Goal: Information Seeking & Learning: Learn about a topic

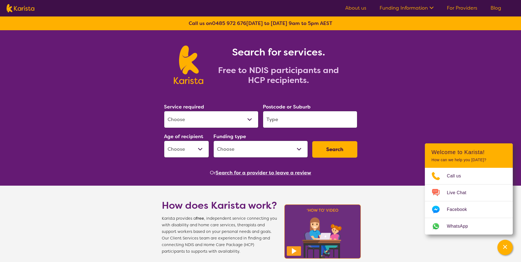
click at [254, 120] on select "Allied Health Assistant Assessment ([MEDICAL_DATA] or [MEDICAL_DATA]) Behaviour…" at bounding box center [211, 119] width 95 height 17
click at [463, 9] on link "For Providers" at bounding box center [462, 8] width 31 height 7
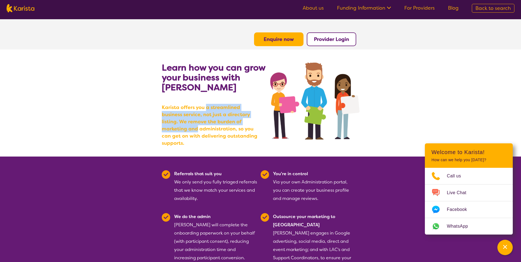
drag, startPoint x: 205, startPoint y: 107, endPoint x: 253, endPoint y: 123, distance: 50.4
click at [253, 123] on b "Karista offers you a streamlined business service, not just a directory listing…" at bounding box center [211, 125] width 99 height 43
click at [140, 124] on section "Learn how you can grow your business with Karista Karista offers you a streamli…" at bounding box center [260, 102] width 521 height 107
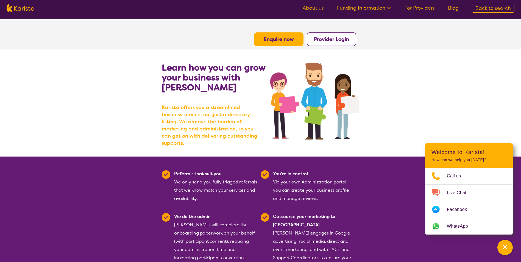
click at [67, 146] on section "Learn how you can grow your business with Karista Karista offers you a streamli…" at bounding box center [260, 102] width 521 height 107
click at [23, 7] on img at bounding box center [21, 8] width 28 height 8
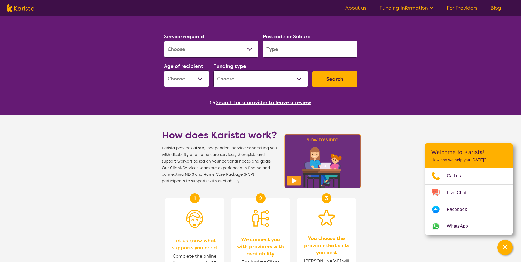
scroll to position [82, 0]
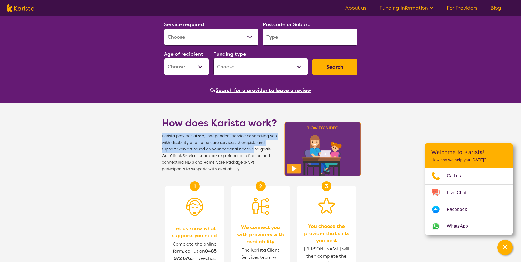
drag, startPoint x: 158, startPoint y: 136, endPoint x: 254, endPoint y: 150, distance: 96.4
click at [254, 150] on section "How does Karista work? Karista provides a free , independent service connecting…" at bounding box center [260, 137] width 211 height 69
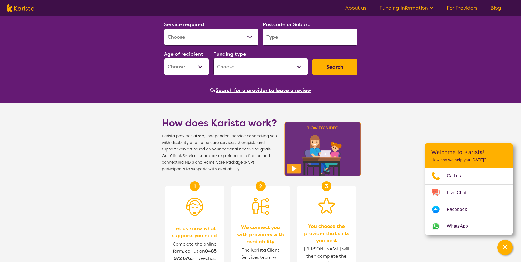
click at [466, 12] on ul "About us Funding Information NDIS - National Disability Insurance Scheme HCP - …" at bounding box center [423, 8] width 169 height 9
click at [467, 10] on link "For Providers" at bounding box center [462, 8] width 31 height 7
